Goal: Transaction & Acquisition: Purchase product/service

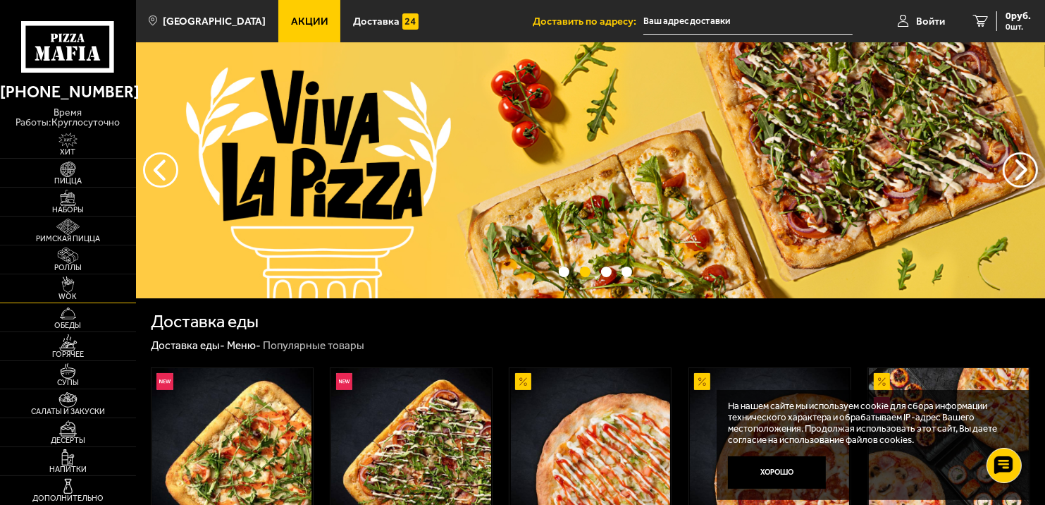
click at [72, 282] on img at bounding box center [68, 284] width 42 height 16
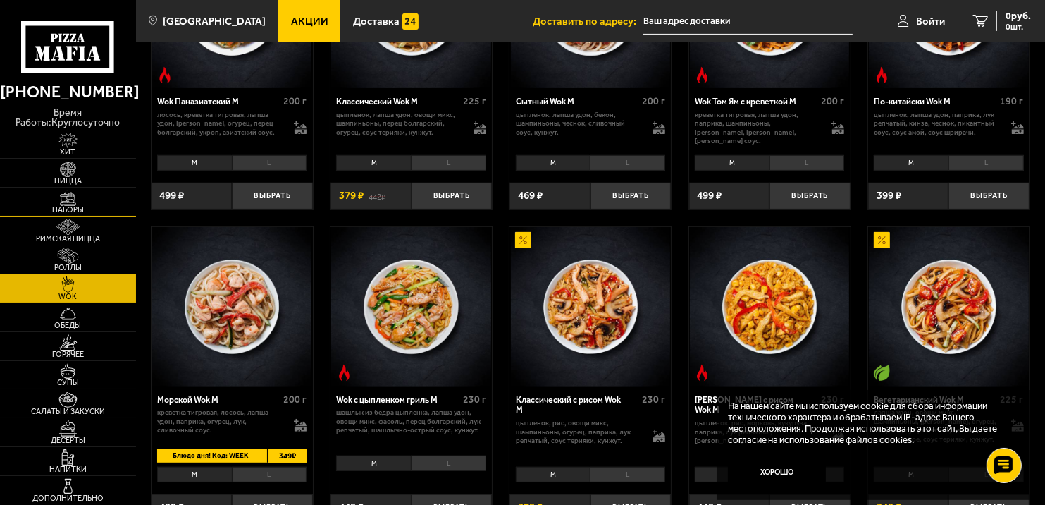
scroll to position [493, 0]
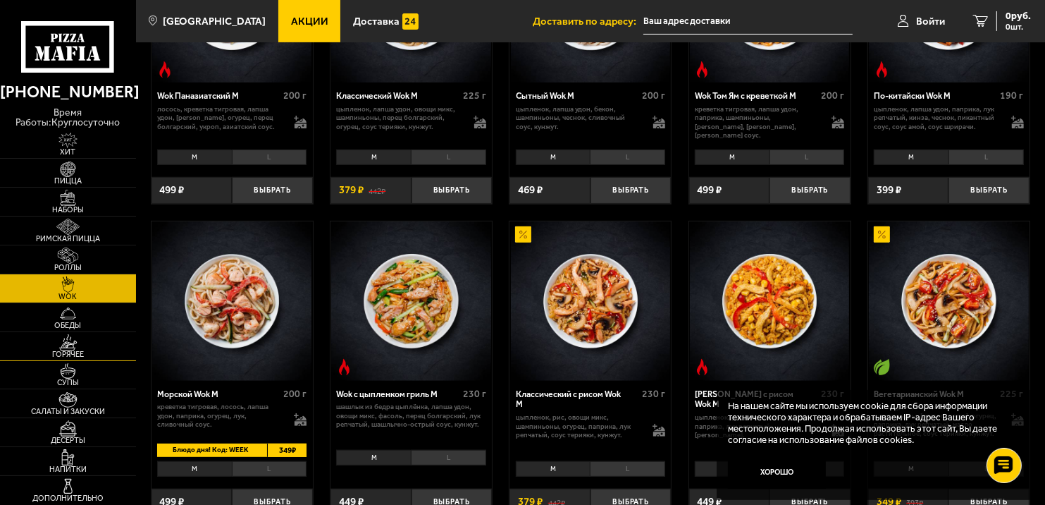
click at [86, 350] on span "Горячее" at bounding box center [68, 354] width 136 height 8
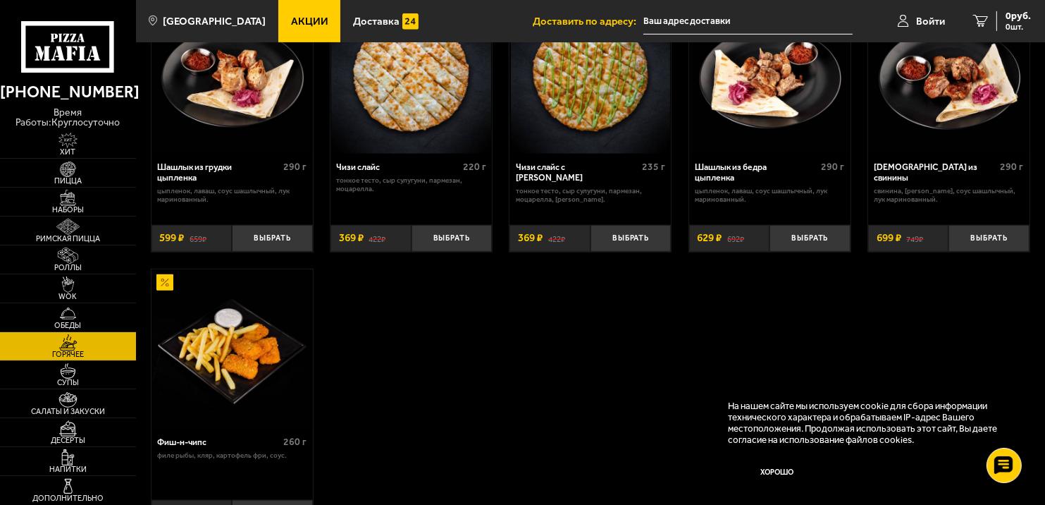
scroll to position [775, 0]
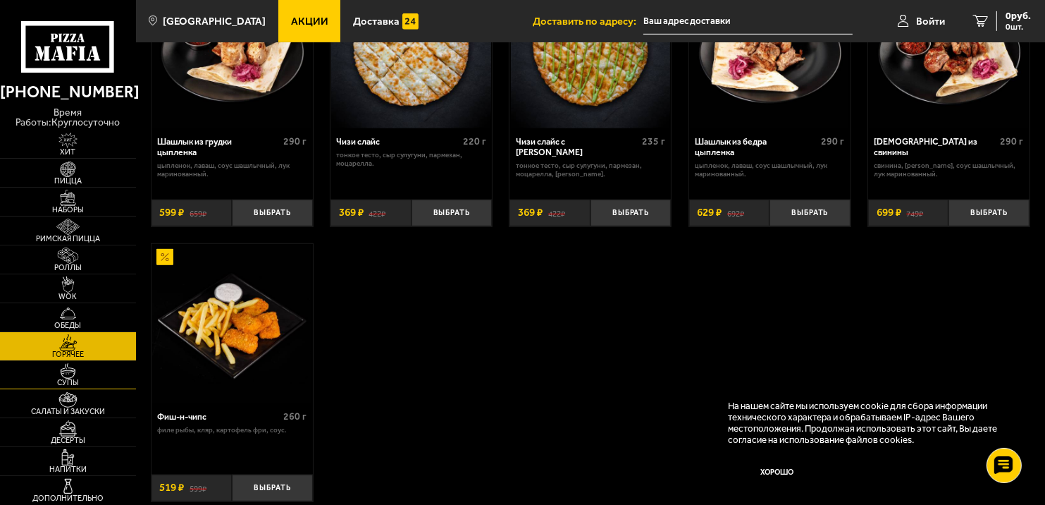
click at [70, 372] on img at bounding box center [68, 371] width 42 height 16
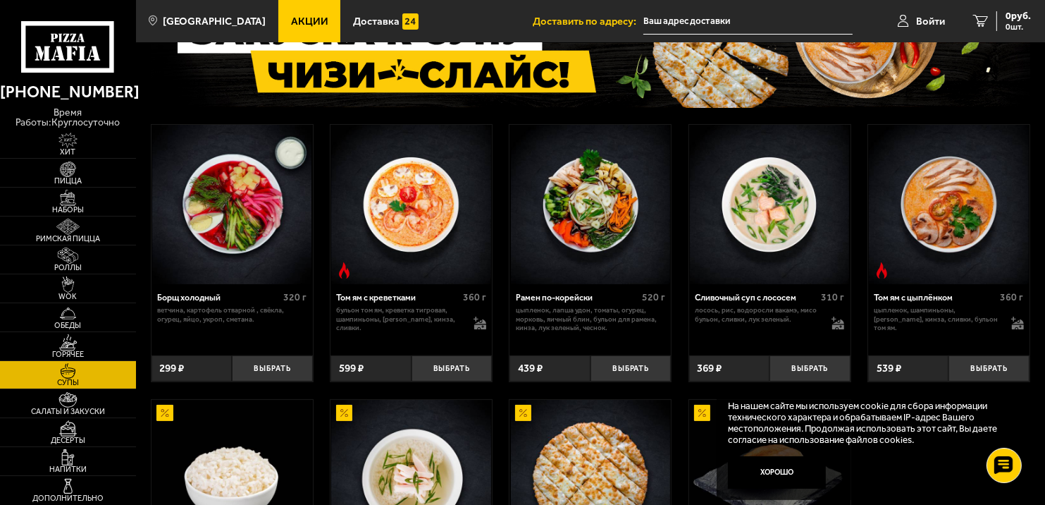
scroll to position [141, 0]
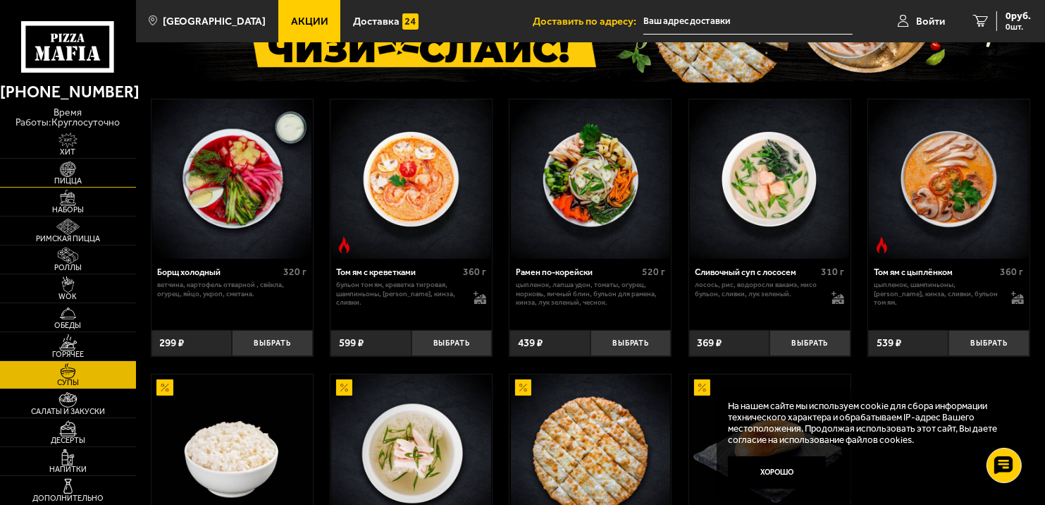
click at [61, 170] on img at bounding box center [68, 169] width 42 height 16
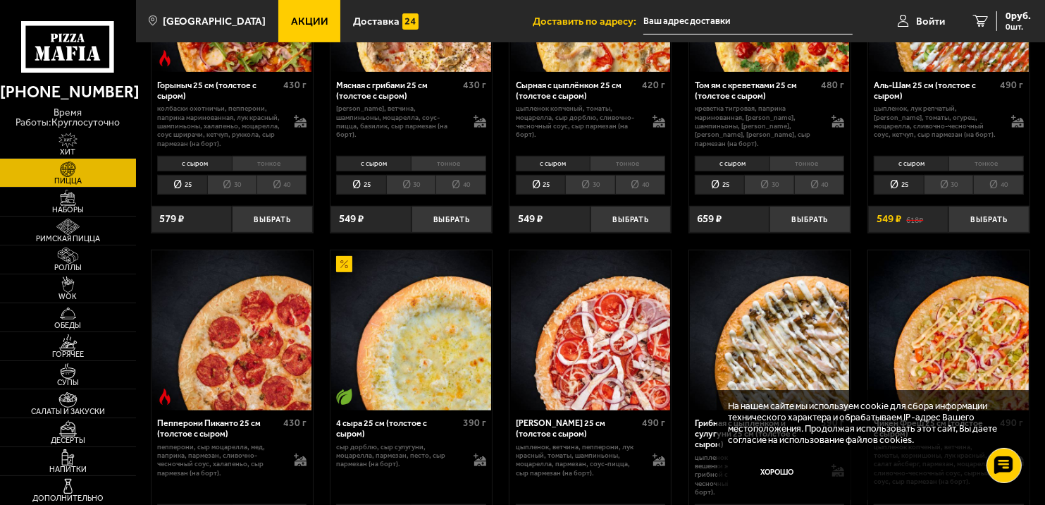
scroll to position [564, 0]
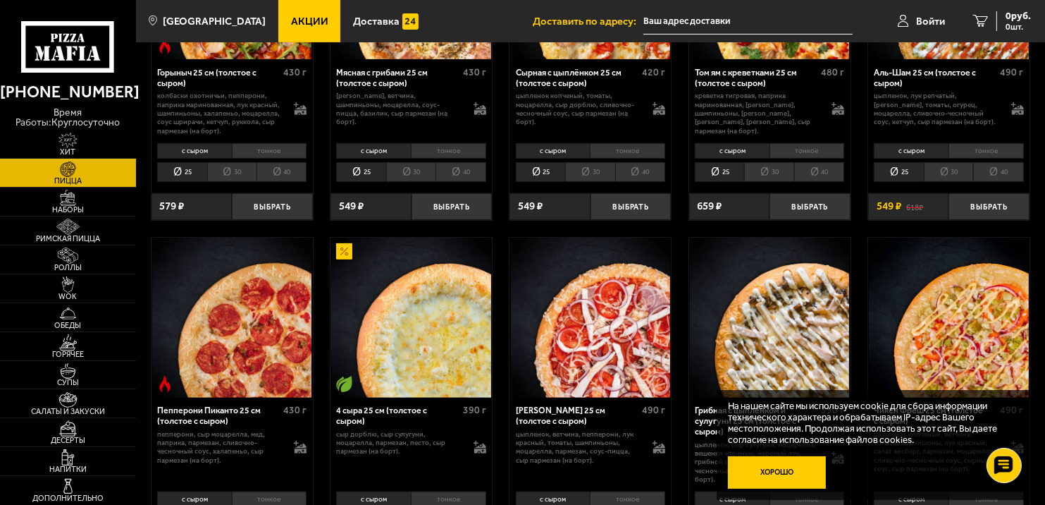
click at [780, 476] on button "Хорошо" at bounding box center [777, 472] width 98 height 32
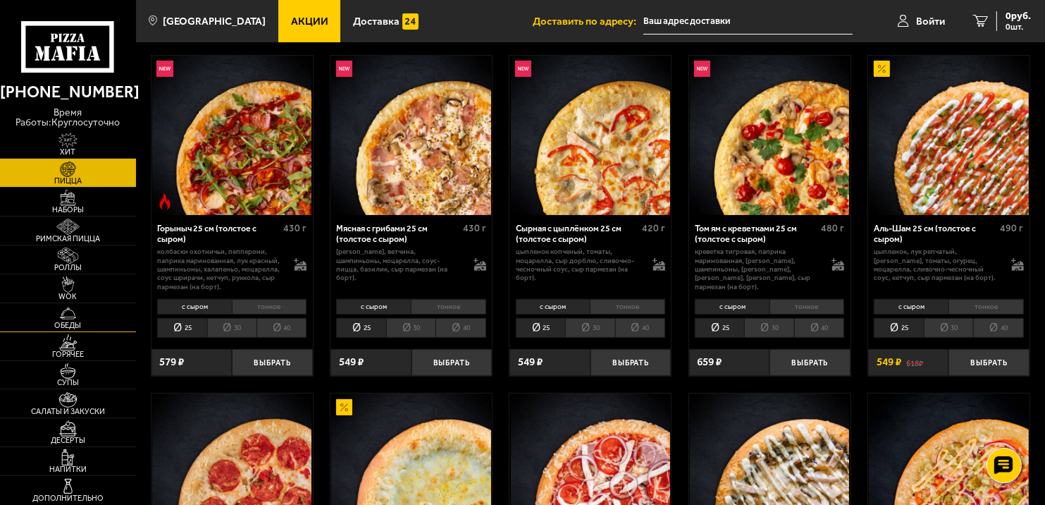
scroll to position [423, 0]
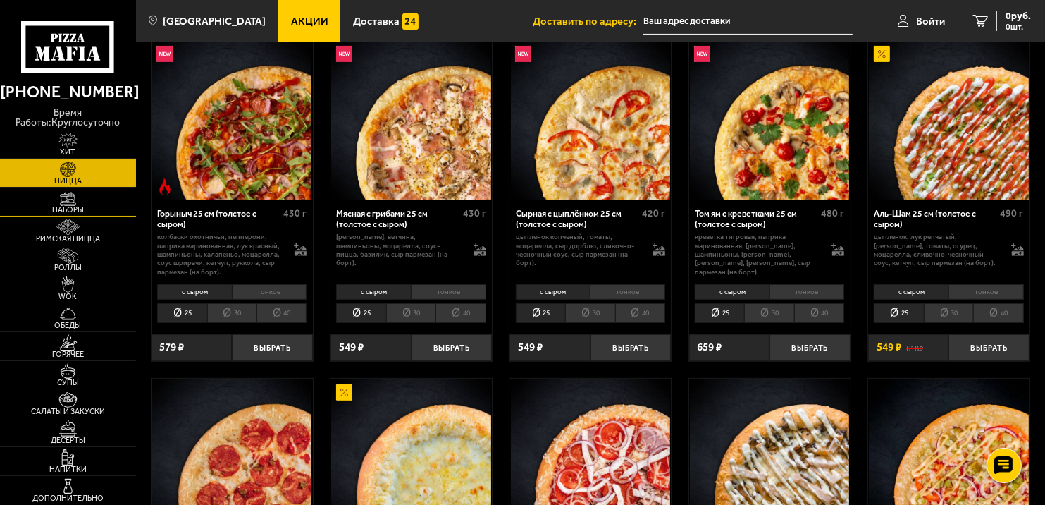
click at [51, 203] on img at bounding box center [68, 198] width 42 height 16
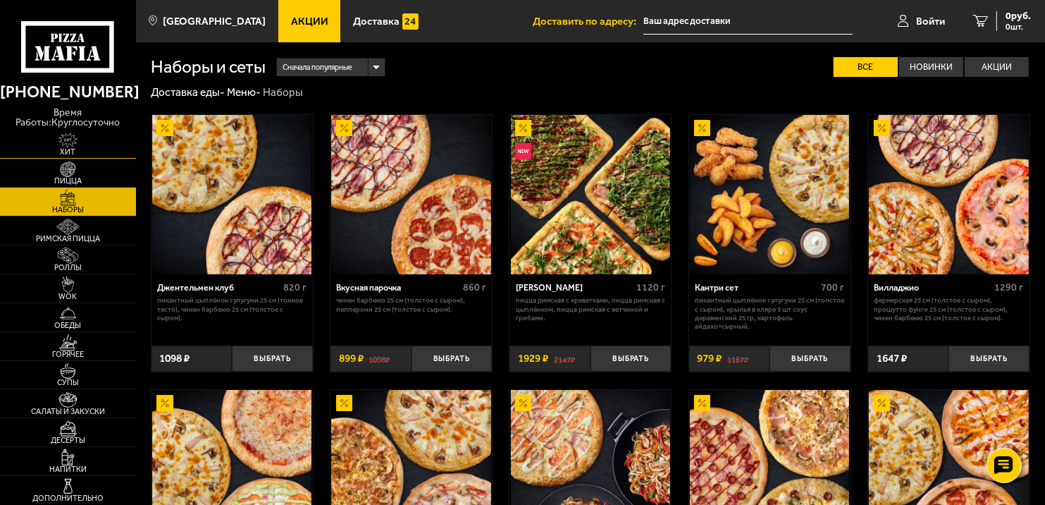
click at [68, 143] on img at bounding box center [68, 141] width 42 height 16
